Goal: Task Accomplishment & Management: Manage account settings

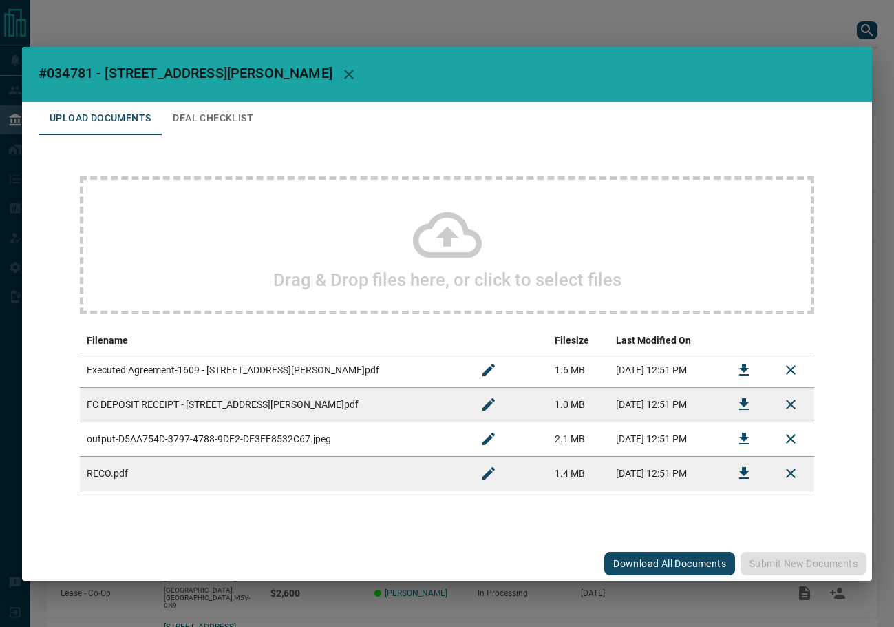
click at [74, 63] on h2 "#034781 - [STREET_ADDRESS][PERSON_NAME]" at bounding box center [447, 74] width 850 height 55
copy span "034781"
click at [738, 374] on icon "Download" at bounding box center [744, 370] width 17 height 17
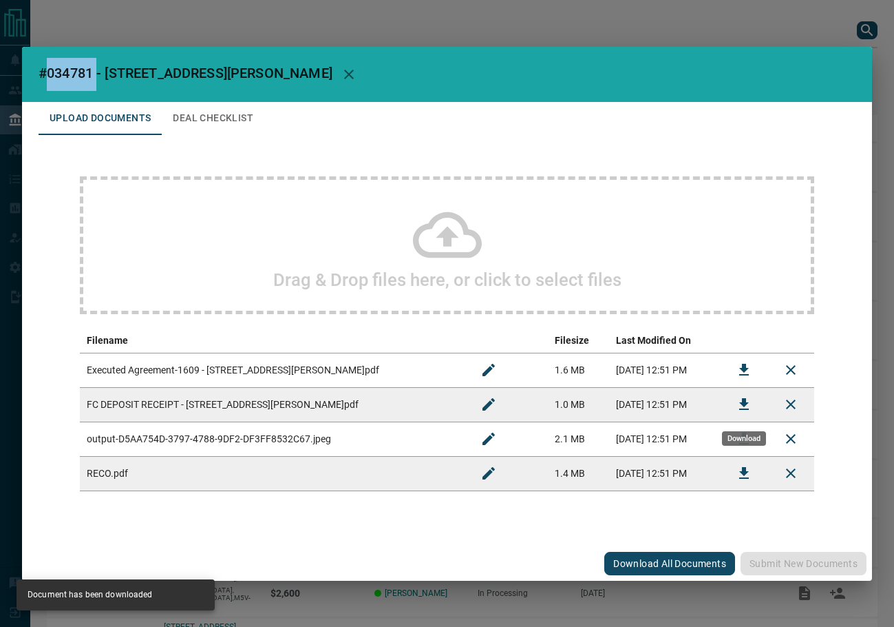
click at [755, 409] on button "Download" at bounding box center [744, 404] width 33 height 33
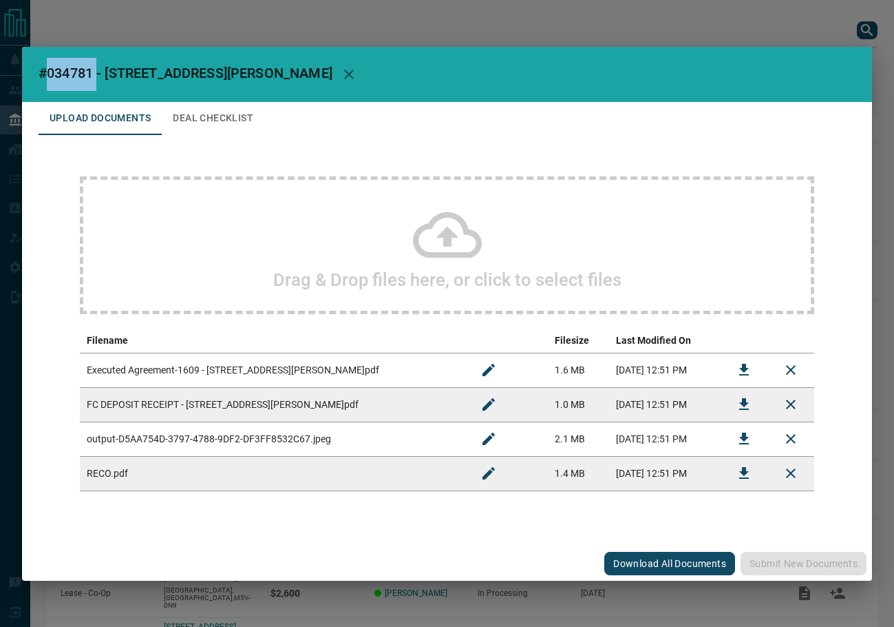
click at [201, 121] on button "Deal Checklist" at bounding box center [213, 118] width 103 height 33
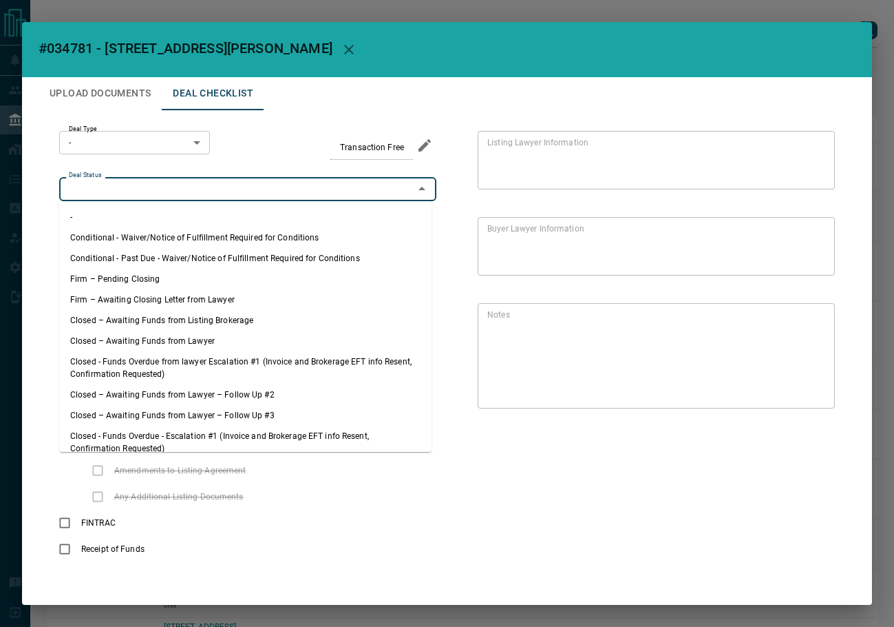
click at [167, 191] on input "Deal Status" at bounding box center [236, 188] width 346 height 15
click at [164, 283] on li "Firm – Pending Closing" at bounding box center [245, 279] width 373 height 21
type input "**********"
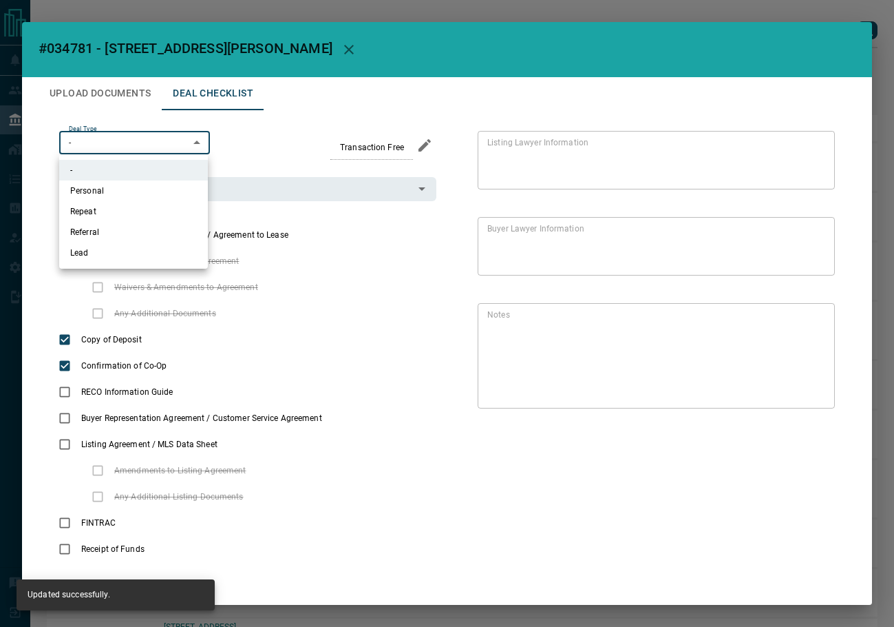
click at [123, 146] on body "Lead Transfers Leads Deals Listings Campaigns Quota Rules Agent Quotas Admin Mo…" at bounding box center [447, 378] width 894 height 757
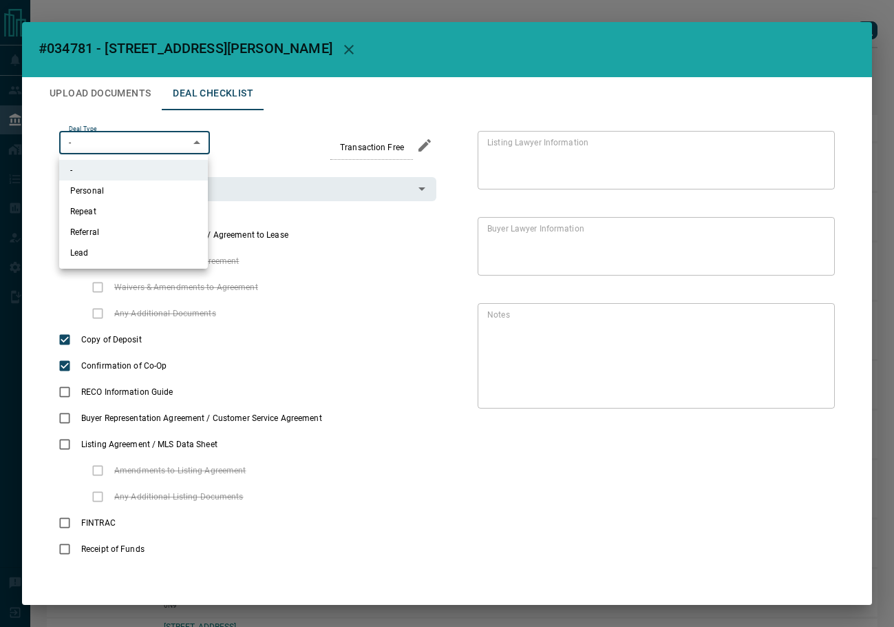
click at [129, 264] on ul "- Personal Repeat Referral Lead" at bounding box center [133, 211] width 149 height 114
click at [92, 250] on li "Lead" at bounding box center [133, 252] width 149 height 21
type input "*"
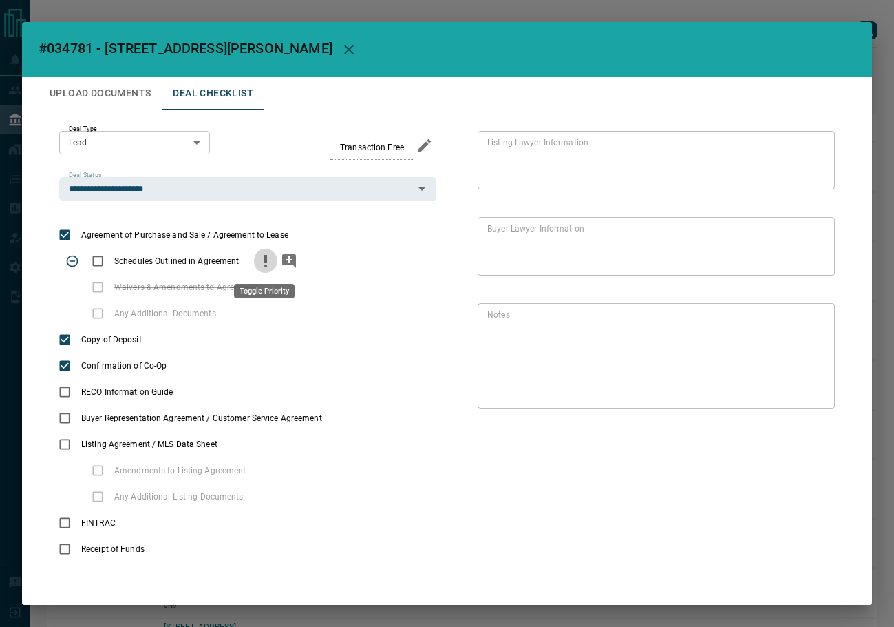
click at [262, 266] on icon "priority" at bounding box center [266, 261] width 17 height 17
click at [287, 266] on icon "add note" at bounding box center [289, 261] width 17 height 17
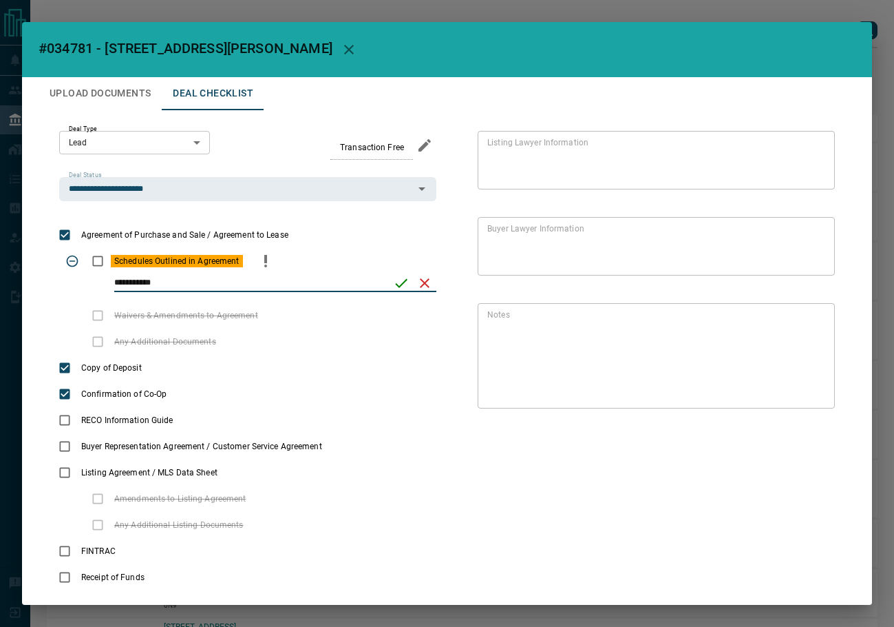
type input "**********"
click at [395, 286] on icon "save" at bounding box center [401, 282] width 12 height 9
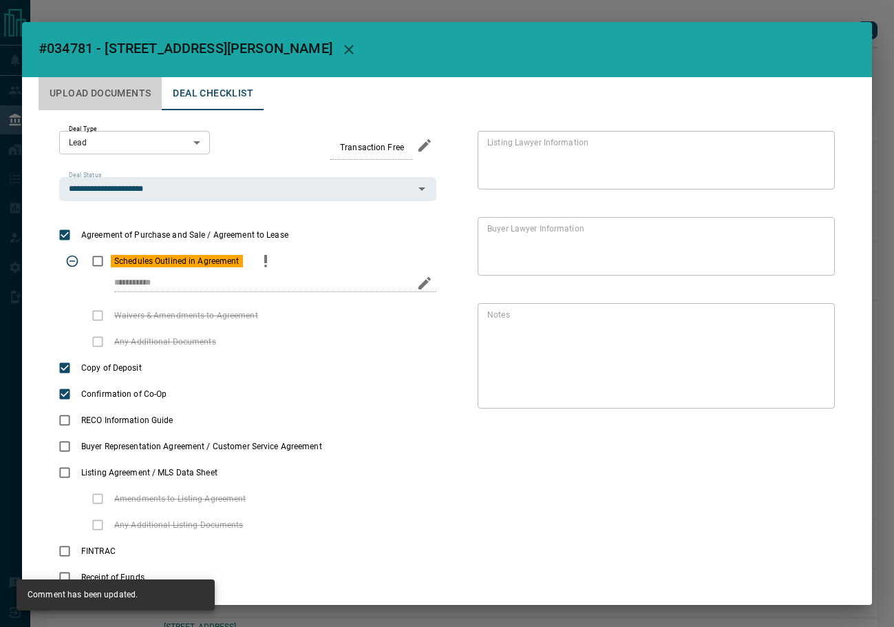
click at [129, 98] on button "Upload Documents" at bounding box center [100, 93] width 123 height 33
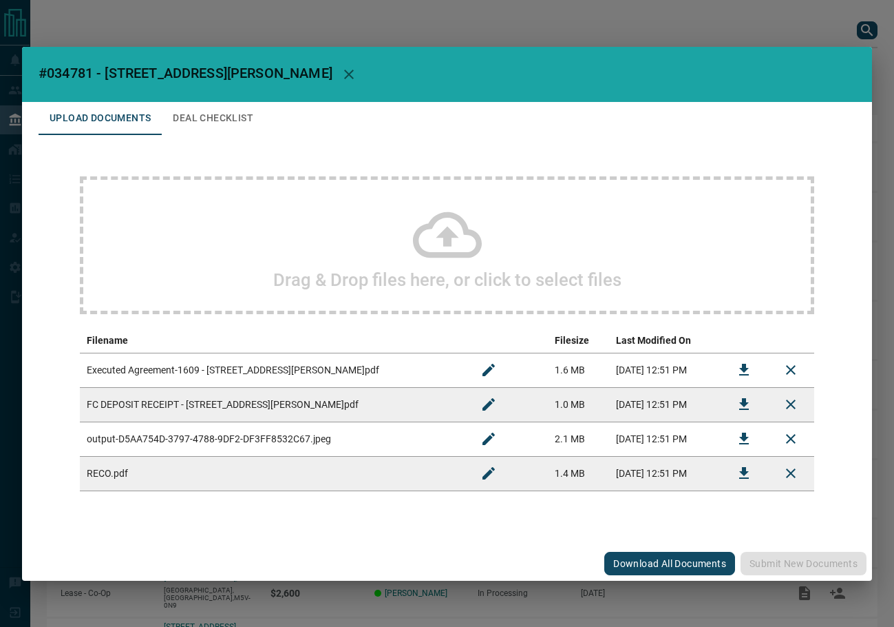
click at [737, 465] on icon "Download" at bounding box center [744, 473] width 17 height 17
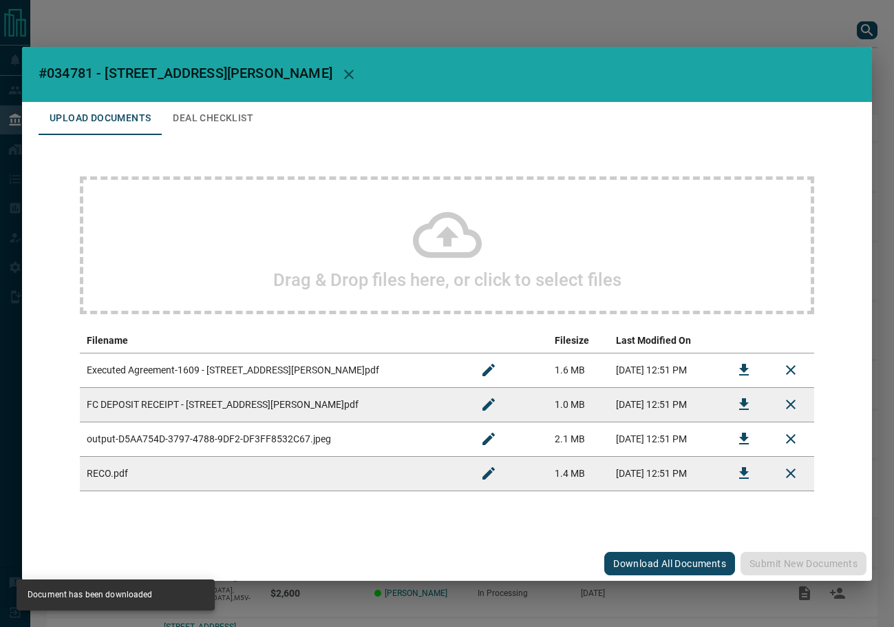
click at [207, 110] on button "Deal Checklist" at bounding box center [213, 118] width 103 height 33
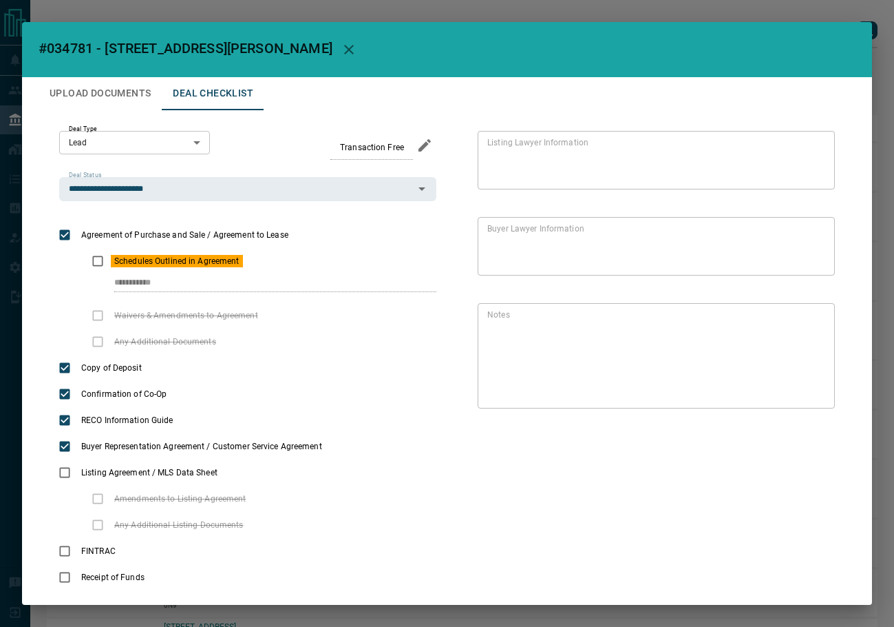
click at [114, 85] on button "Upload Documents" at bounding box center [100, 93] width 123 height 33
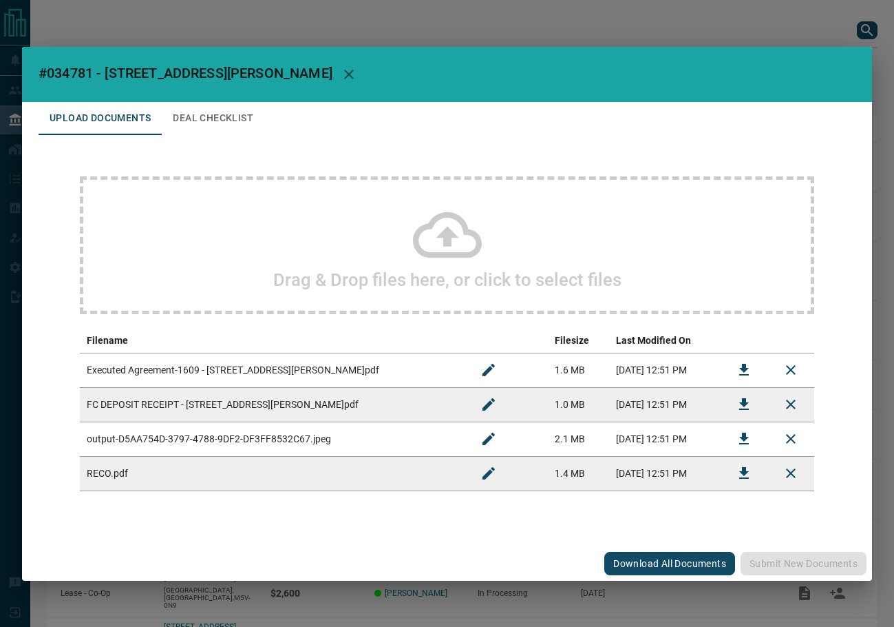
click at [191, 194] on div "Drag & Drop files here, or click to select files" at bounding box center [447, 245] width 735 height 138
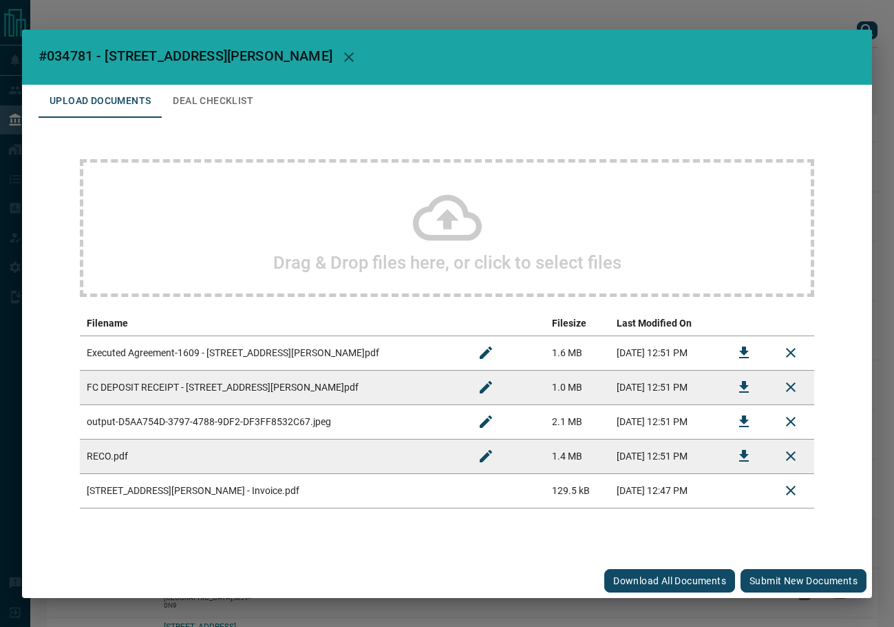
click at [802, 581] on button "Submit new documents" at bounding box center [804, 580] width 126 height 23
